Goal: Purchase product/service

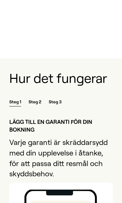
scroll to position [508, 0]
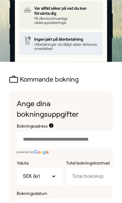
click at [63, 140] on input "Bokningsadress" at bounding box center [66, 139] width 98 height 17
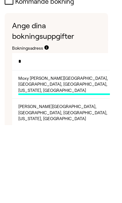
click at [68, 131] on input "*" at bounding box center [61, 139] width 98 height 17
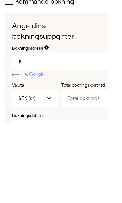
type input "*"
click at [47, 131] on input "Bokningsadress" at bounding box center [61, 139] width 98 height 17
click at [18, 98] on h1 "Ange dina bokningsuppgifter" at bounding box center [56, 108] width 88 height 21
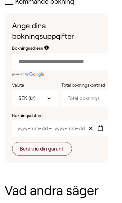
click at [62, 61] on input "Bokningsadress" at bounding box center [61, 61] width 98 height 17
click at [48, 60] on input "Bokningsadress" at bounding box center [61, 61] width 98 height 17
paste input "text"
type input "********"
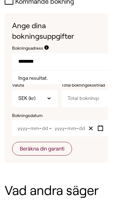
click at [88, 96] on input "Total bokningskostnad" at bounding box center [85, 98] width 48 height 17
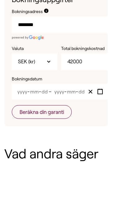
type input "42000"
click at [35, 126] on input "Month" at bounding box center [34, 128] width 9 height 5
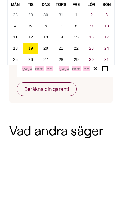
click at [108, 102] on button "24" at bounding box center [106, 107] width 15 height 11
click at [109, 56] on button "31" at bounding box center [106, 59] width 15 height 11
type input "2025"
type input "8"
type input "24"
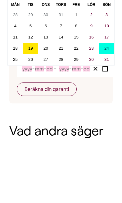
type input "2025"
type input "8"
type input "31"
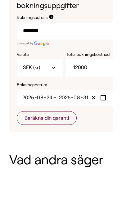
scroll to position [297, 3]
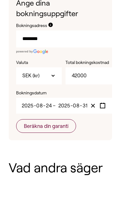
click at [57, 119] on button "Beräkna din garanti" at bounding box center [46, 126] width 60 height 14
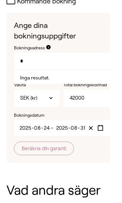
type input "*"
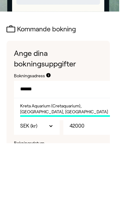
scroll to position [208, 3]
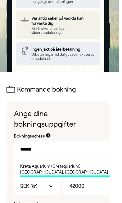
click at [67, 151] on input "*****" at bounding box center [62, 149] width 96 height 17
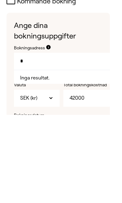
type input "*"
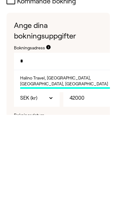
type input "*"
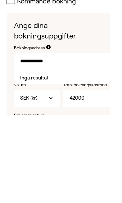
type input "**********"
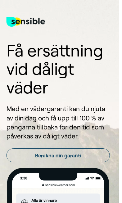
scroll to position [0, 3]
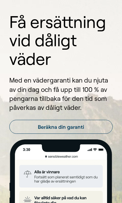
click at [86, 128] on link "Beräkna din garanti" at bounding box center [60, 127] width 103 height 14
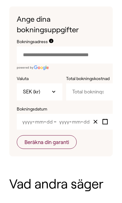
scroll to position [303, 0]
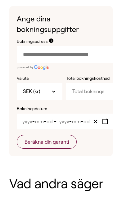
click at [62, 46] on input "Bokningsadress" at bounding box center [66, 54] width 98 height 17
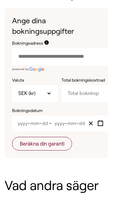
click at [56, 55] on input "Bokningsadress" at bounding box center [61, 56] width 98 height 17
paste input "text"
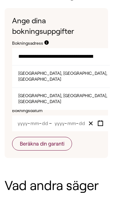
click at [95, 72] on li "[GEOGRAPHIC_DATA], [GEOGRAPHIC_DATA], [GEOGRAPHIC_DATA]" at bounding box center [61, 76] width 98 height 22
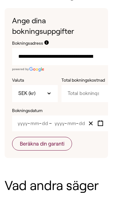
type input "**********"
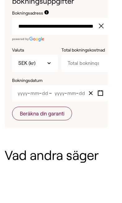
click at [90, 85] on input "Total bokningskostnad" at bounding box center [85, 93] width 48 height 17
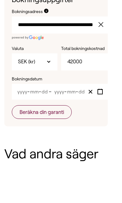
type input "42000"
click at [34, 121] on input "Month" at bounding box center [34, 123] width 9 height 5
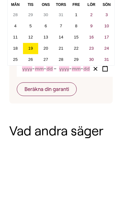
click at [108, 101] on abbr "24" at bounding box center [106, 103] width 5 height 5
click at [110, 57] on button "31" at bounding box center [106, 59] width 15 height 11
type input "2025"
type input "8"
type input "24"
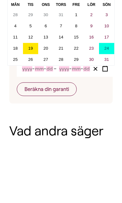
type input "2025"
type input "8"
type input "31"
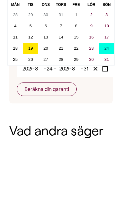
scroll to position [356, 0]
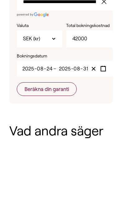
click at [54, 86] on button "Beräkna din garanti" at bounding box center [47, 89] width 60 height 14
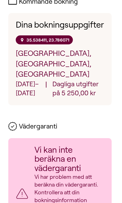
scroll to position [296, 1]
click at [76, 87] on p "Dagliga utgifter på 5 250,00 kr" at bounding box center [78, 88] width 52 height 18
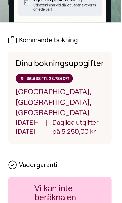
click at [61, 81] on p "35.538411, 23.786071" at bounding box center [47, 78] width 43 height 5
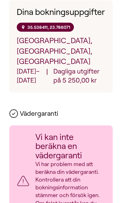
scroll to position [310, 0]
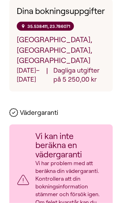
click at [13, 113] on icon at bounding box center [13, 112] width 3 height 2
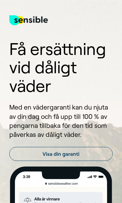
scroll to position [0, 0]
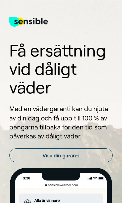
click at [88, 155] on link "Visa din garanti" at bounding box center [60, 155] width 103 height 14
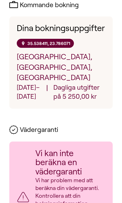
scroll to position [267, 1]
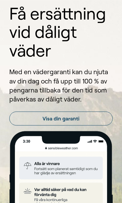
click at [84, 118] on link "Visa din garanti" at bounding box center [60, 118] width 103 height 14
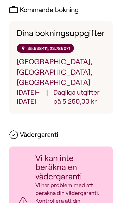
scroll to position [293, 0]
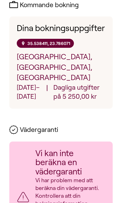
click at [81, 92] on p "Dagliga utgifter på 5 250,00 kr" at bounding box center [79, 92] width 52 height 18
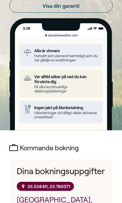
scroll to position [142, 0]
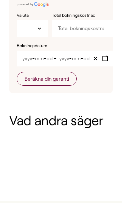
scroll to position [39, 0]
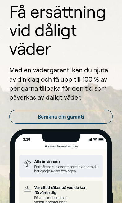
type input "SEK"
click at [89, 116] on link "Beräkna din garanti" at bounding box center [60, 117] width 103 height 14
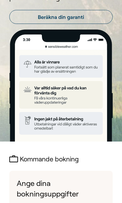
scroll to position [293, 0]
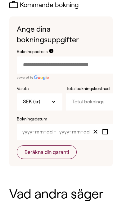
click at [85, 63] on input "Bokningsadress" at bounding box center [66, 65] width 98 height 17
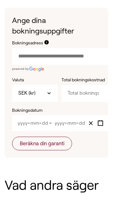
click at [72, 57] on input "Bokningsadress" at bounding box center [61, 65] width 98 height 17
paste input "text"
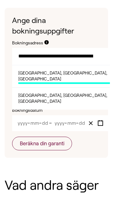
click at [93, 79] on span "[GEOGRAPHIC_DATA], [GEOGRAPHIC_DATA], [GEOGRAPHIC_DATA]" at bounding box center [64, 86] width 92 height 14
type input "**********"
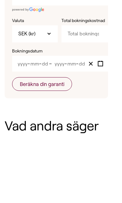
click at [48, 124] on div "- - – - -" at bounding box center [61, 132] width 98 height 16
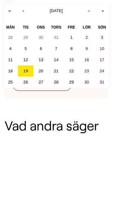
scroll to position [293, 0]
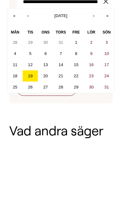
click at [108, 137] on abbr "24" at bounding box center [106, 139] width 5 height 5
click at [109, 87] on button "31" at bounding box center [106, 87] width 15 height 11
type input "2025"
type input "8"
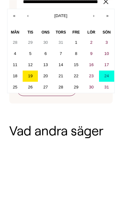
type input "24"
type input "2025"
type input "8"
type input "31"
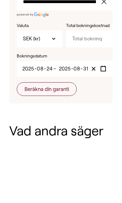
click at [64, 89] on button "Beräkna din garanti" at bounding box center [47, 89] width 60 height 14
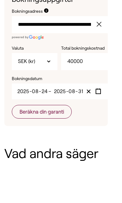
type input "40000"
click at [62, 112] on button "Beräkna din garanti" at bounding box center [42, 112] width 60 height 14
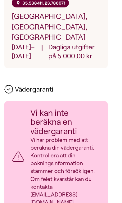
scroll to position [333, 5]
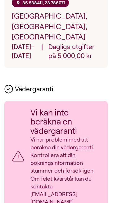
click at [50, 110] on div "Vi kan inte beräkna en vädergaranti Vi har problem med att beräkna din vädergar…" at bounding box center [55, 157] width 103 height 113
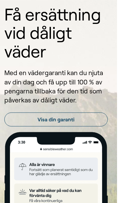
scroll to position [0, 5]
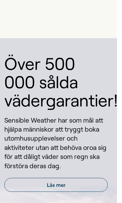
click at [82, 178] on link "Läs mer" at bounding box center [55, 185] width 103 height 14
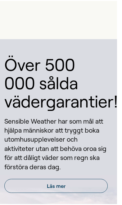
scroll to position [864, 5]
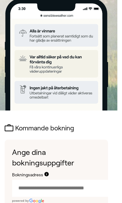
scroll to position [0, 5]
